Goal: Task Accomplishment & Management: Complete application form

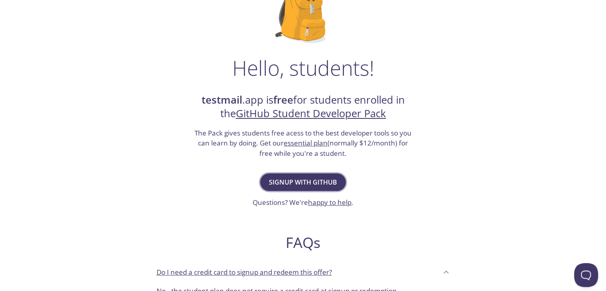
click at [301, 181] on span "Signup with GitHub" at bounding box center [303, 182] width 68 height 11
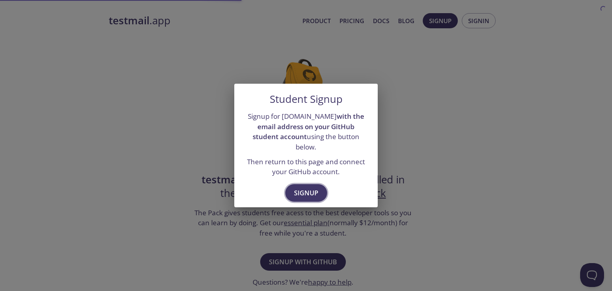
click at [304, 194] on button "Signup" at bounding box center [306, 193] width 42 height 18
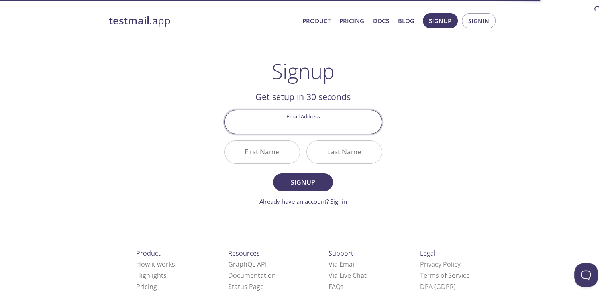
click at [341, 123] on input "Email Address" at bounding box center [303, 121] width 157 height 23
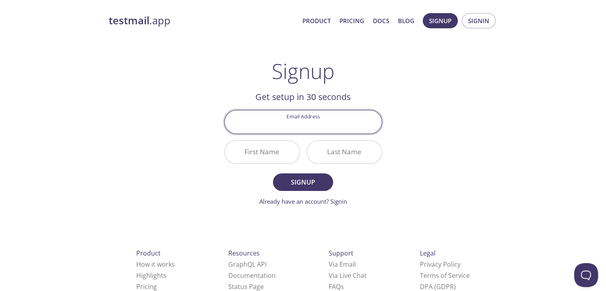
type input "[EMAIL_ADDRESS][DOMAIN_NAME]"
click at [326, 130] on input "[EMAIL_ADDRESS][DOMAIN_NAME]" at bounding box center [303, 121] width 157 height 23
click at [274, 150] on input "First Name" at bounding box center [262, 152] width 75 height 23
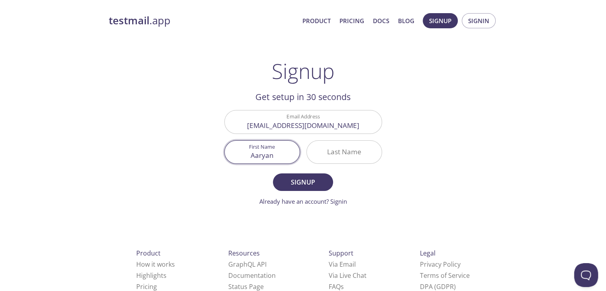
type input "Aaryan"
click at [354, 152] on input "Last Name" at bounding box center [344, 152] width 75 height 23
type input ","
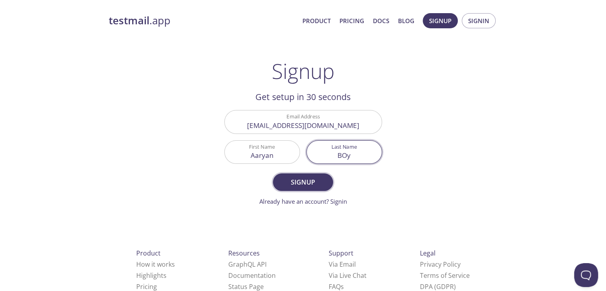
type input "BOy"
click at [292, 187] on span "Signup" at bounding box center [303, 182] width 42 height 11
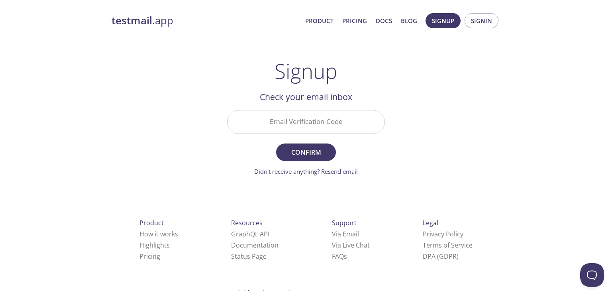
click at [316, 120] on input "Email Verification Code" at bounding box center [306, 121] width 157 height 23
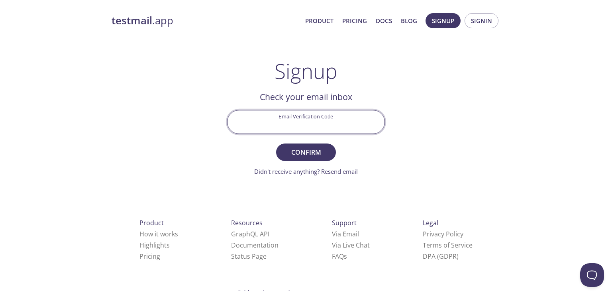
paste input "CZCVZH3"
type input "CZCVZH3"
click at [303, 147] on span "Confirm" at bounding box center [306, 152] width 42 height 11
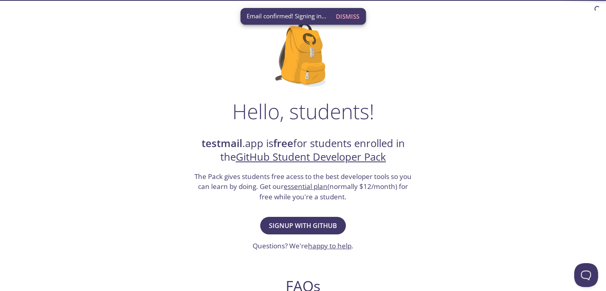
scroll to position [80, 0]
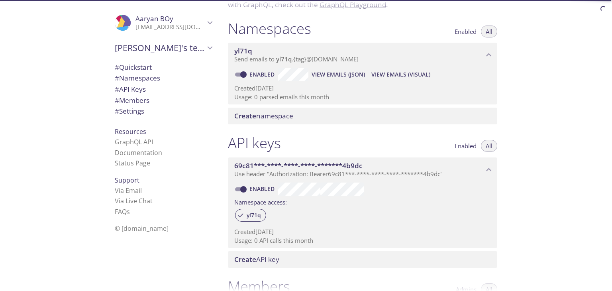
scroll to position [120, 0]
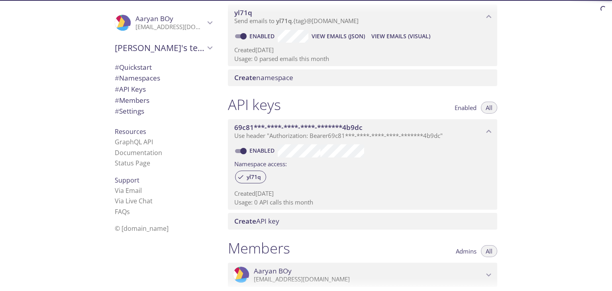
click at [150, 50] on span "Aaryan's team" at bounding box center [160, 47] width 90 height 11
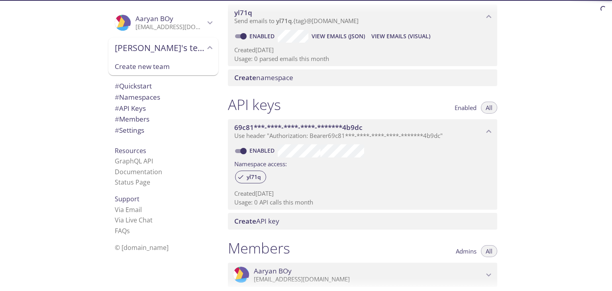
click at [150, 50] on span "Aaryan's team" at bounding box center [160, 47] width 90 height 11
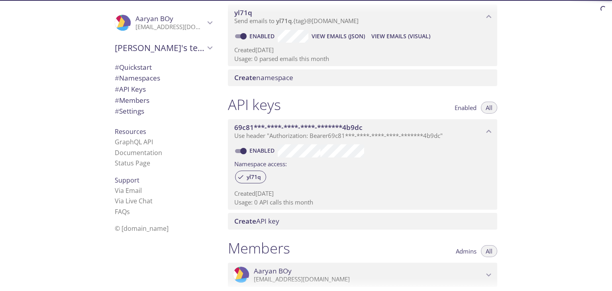
click at [156, 22] on span "Aaryan BOy" at bounding box center [155, 18] width 38 height 9
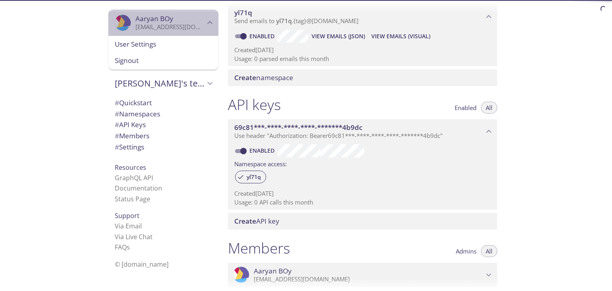
click at [156, 22] on span "Aaryan BOy" at bounding box center [155, 18] width 38 height 9
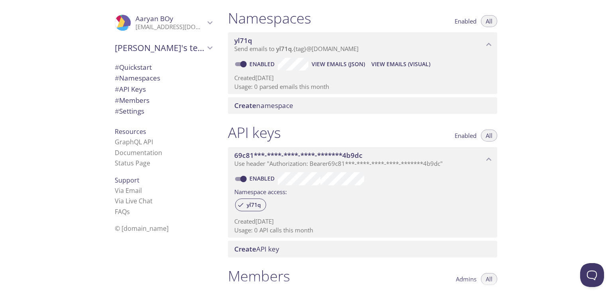
scroll to position [159, 0]
